Goal: Navigation & Orientation: Go to known website

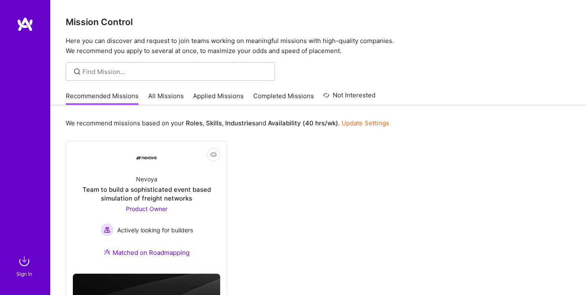
click at [24, 24] on img at bounding box center [25, 24] width 17 height 15
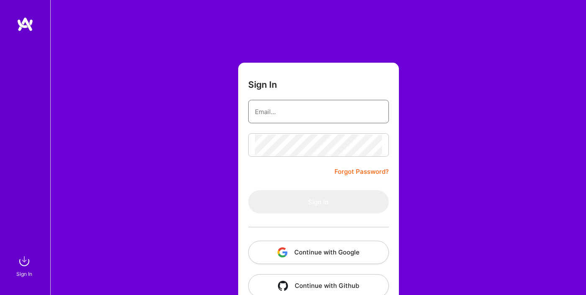
type input "[PERSON_NAME][EMAIL_ADDRESS][PERSON_NAME][DOMAIN_NAME]"
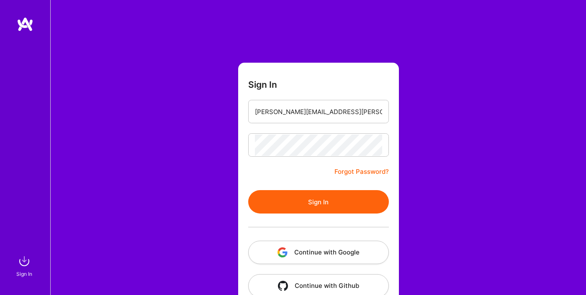
click at [296, 200] on button "Sign In" at bounding box center [318, 201] width 141 height 23
